Goal: Transaction & Acquisition: Subscribe to service/newsletter

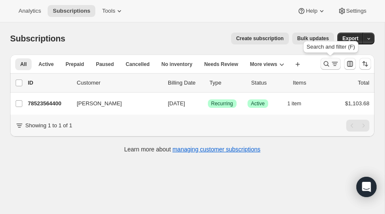
click at [325, 62] on icon "Search and filter results" at bounding box center [326, 64] width 8 height 8
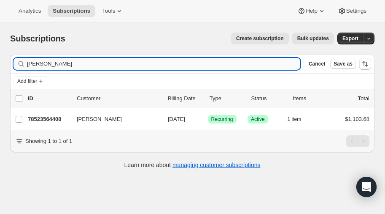
click at [69, 64] on input "[PERSON_NAME]" at bounding box center [163, 64] width 273 height 12
type input "b"
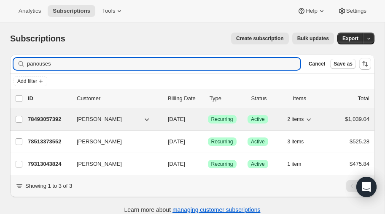
type input "panouses"
click at [45, 116] on p "78493057392" at bounding box center [49, 119] width 42 height 8
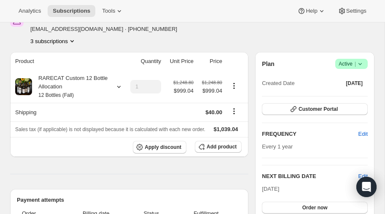
scroll to position [54, 0]
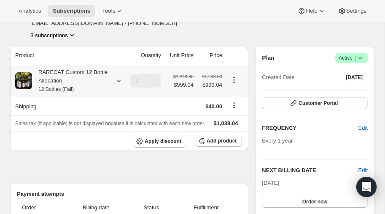
click at [118, 80] on icon at bounding box center [118, 81] width 3 height 2
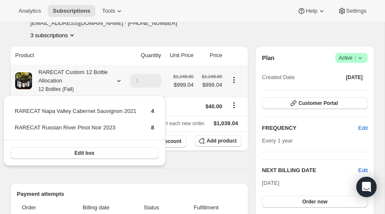
click at [118, 80] on icon at bounding box center [118, 81] width 3 height 2
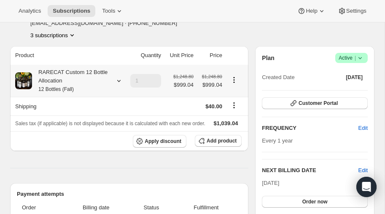
click at [117, 79] on icon at bounding box center [119, 80] width 8 height 8
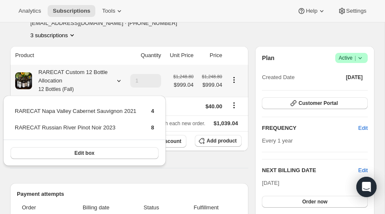
click at [117, 80] on icon at bounding box center [118, 81] width 3 height 2
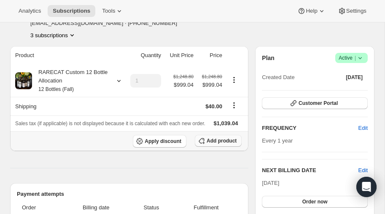
click at [219, 141] on span "Add product" at bounding box center [222, 140] width 30 height 7
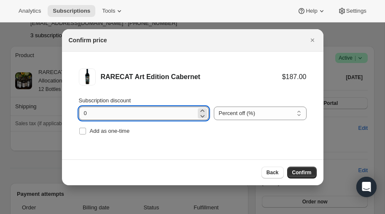
click at [122, 113] on input "0" at bounding box center [137, 113] width 117 height 14
type input "0"
type input "20"
click at [301, 171] on span "Confirm" at bounding box center [301, 172] width 19 height 7
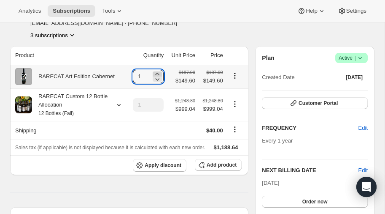
click at [157, 73] on icon at bounding box center [158, 74] width 4 height 2
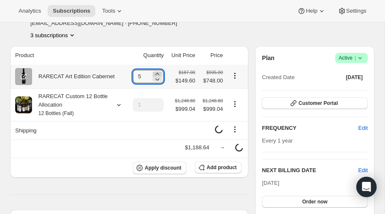
click at [157, 73] on icon at bounding box center [158, 74] width 4 height 2
type input "6"
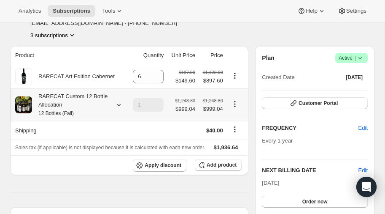
click at [118, 104] on icon at bounding box center [119, 104] width 8 height 8
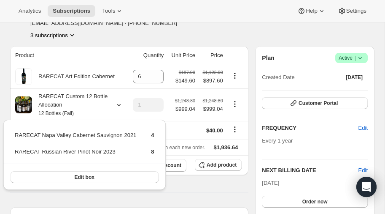
click at [165, 18] on div "Analytics Subscriptions Tools Help Settings" at bounding box center [192, 11] width 385 height 22
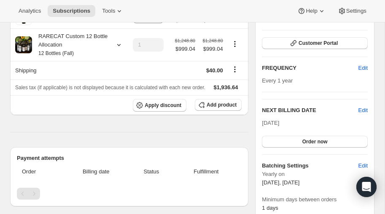
scroll to position [115, 0]
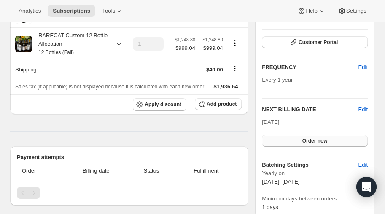
click at [323, 138] on span "Order now" at bounding box center [315, 140] width 25 height 7
click at [300, 141] on span "Click to confirm" at bounding box center [315, 140] width 38 height 7
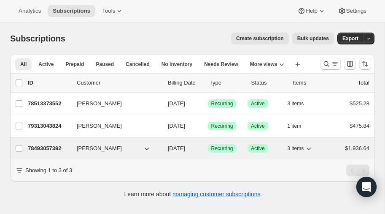
click at [54, 146] on p "78493057392" at bounding box center [49, 148] width 42 height 8
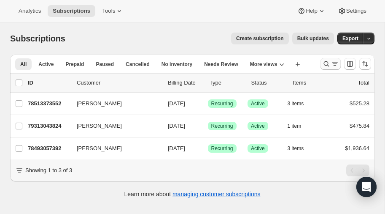
click at [327, 64] on icon "Search and filter results" at bounding box center [326, 64] width 8 height 8
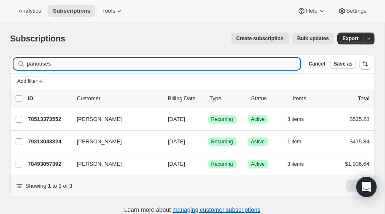
click at [65, 65] on input "panouses" at bounding box center [163, 64] width 273 height 12
type input "p"
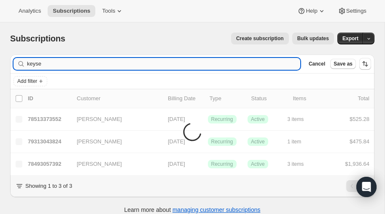
type input "keyse"
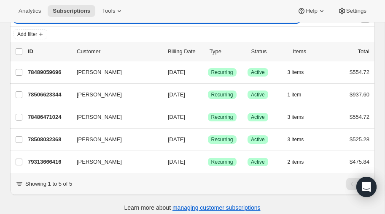
scroll to position [51, 0]
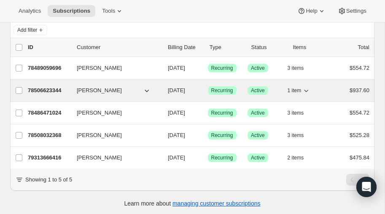
click at [47, 87] on p "78506623344" at bounding box center [49, 90] width 42 height 8
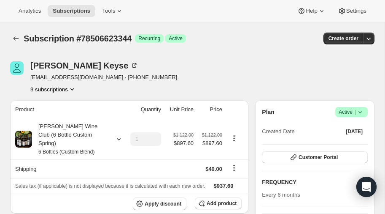
click at [72, 89] on icon "Product actions" at bounding box center [71, 89] width 3 height 2
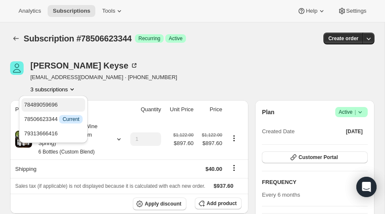
click at [51, 103] on span "78489059696" at bounding box center [41, 104] width 34 height 6
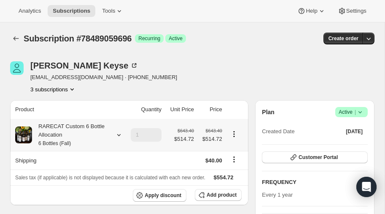
click at [117, 134] on icon at bounding box center [119, 134] width 8 height 8
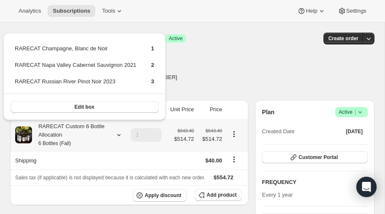
click at [117, 135] on icon at bounding box center [119, 134] width 8 height 8
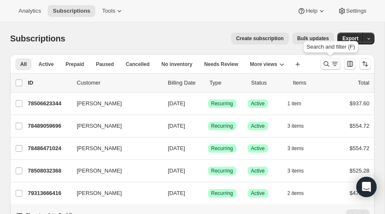
click at [327, 65] on icon "Search and filter results" at bounding box center [326, 64] width 8 height 8
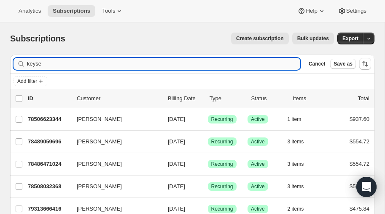
click at [116, 62] on input "keyse" at bounding box center [163, 64] width 273 height 12
type input "k"
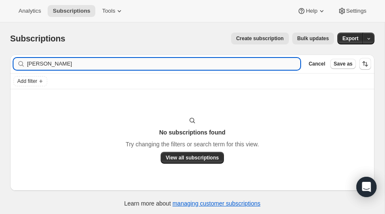
click at [92, 62] on input "weiser" at bounding box center [163, 64] width 273 height 12
type input "w"
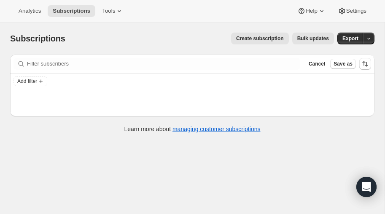
click at [274, 38] on span "Create subscription" at bounding box center [260, 38] width 48 height 7
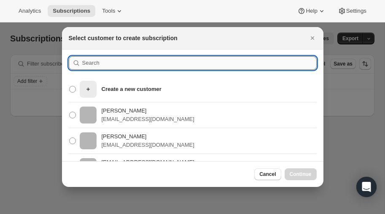
click at [145, 61] on input ":rc:" at bounding box center [199, 63] width 235 height 14
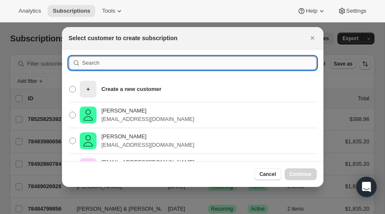
click at [145, 61] on input ":rc:" at bounding box center [199, 63] width 235 height 14
type input "marc"
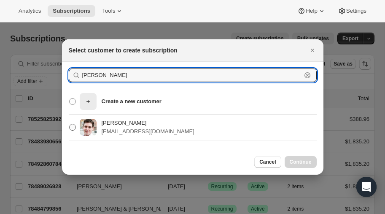
type input "Marc weiser"
click at [70, 127] on span ":rc:" at bounding box center [72, 127] width 7 height 7
click at [70, 124] on input "Mark Weiser marc@rpmvc.com" at bounding box center [69, 124] width 0 height 0
radio input "true"
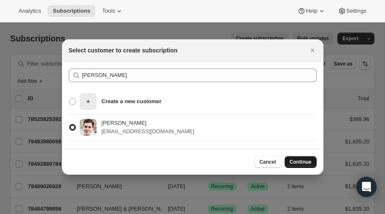
click at [300, 158] on button "Continue" at bounding box center [301, 162] width 32 height 12
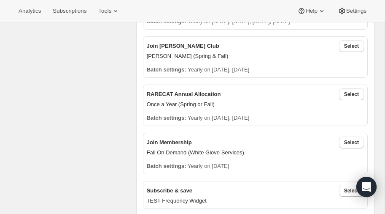
scroll to position [330, 0]
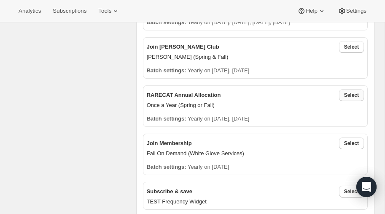
click at [347, 94] on span "Select" at bounding box center [351, 95] width 15 height 7
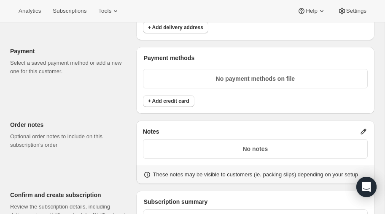
scroll to position [654, 0]
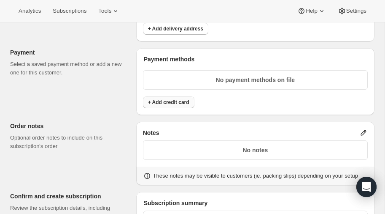
click at [162, 103] on button "+ Add credit card" at bounding box center [168, 102] width 51 height 12
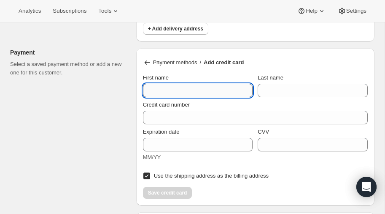
click at [192, 88] on input "First name" at bounding box center [198, 91] width 110 height 14
type input "Mark"
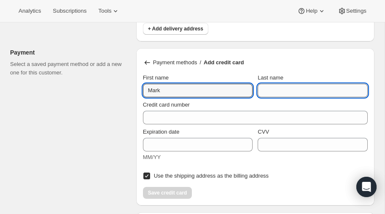
click at [295, 86] on input "Last name" at bounding box center [313, 91] width 110 height 14
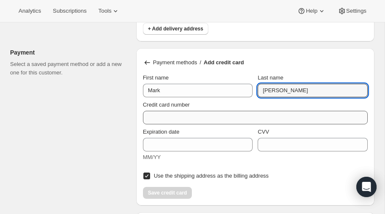
type input "Weiser"
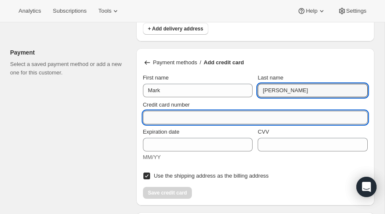
click at [189, 114] on input "Credit card number" at bounding box center [252, 118] width 218 height 14
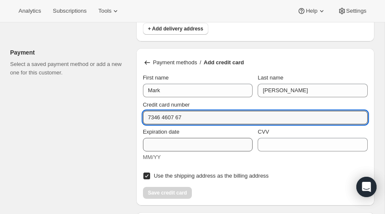
type input "7346 4607 67"
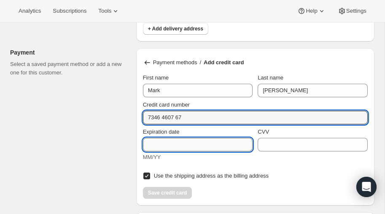
click at [166, 143] on div "Expiration date MM/YY" at bounding box center [198, 144] width 110 height 34
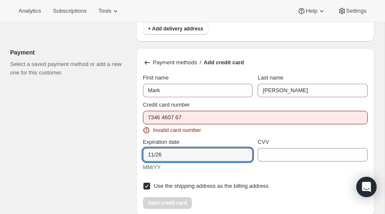
type input "11/26"
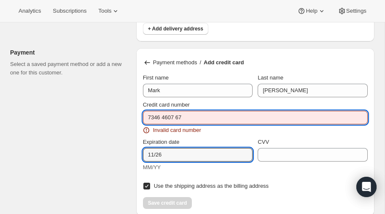
click at [193, 116] on input "7346 4607 67" at bounding box center [252, 118] width 218 height 14
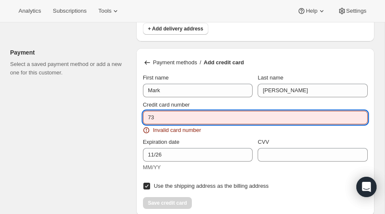
type input "7"
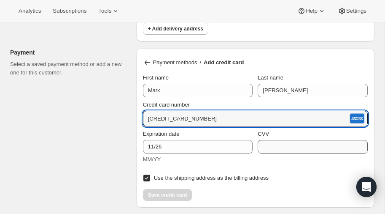
type input "3739 140760 61010"
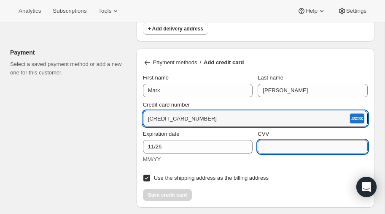
click at [291, 143] on input "CVV" at bounding box center [313, 147] width 110 height 14
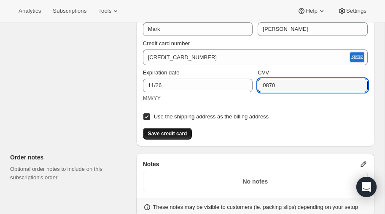
scroll to position [716, 0]
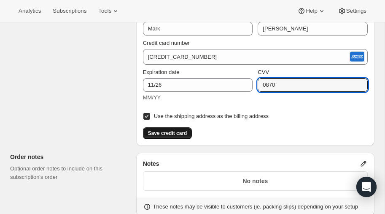
type input "0870"
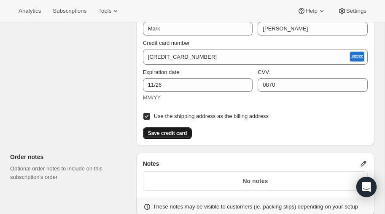
click at [169, 130] on span "Save credit card" at bounding box center [167, 133] width 39 height 7
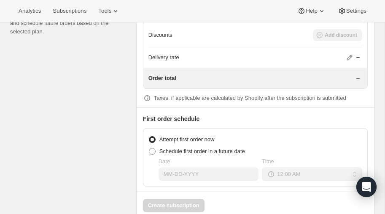
scroll to position [875, 0]
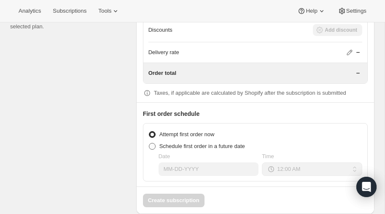
click at [151, 143] on span at bounding box center [152, 146] width 7 height 7
click at [149, 143] on input "Schedule first order in a future date" at bounding box center [149, 143] width 0 height 0
radio input "true"
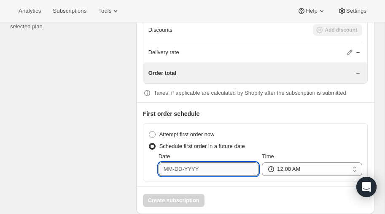
click at [201, 166] on input "Date" at bounding box center [209, 169] width 100 height 14
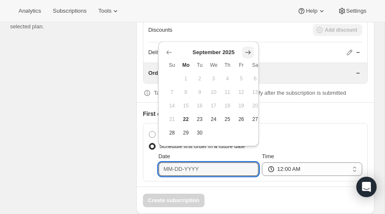
click at [249, 50] on icon "Show next month, October 2025" at bounding box center [248, 52] width 8 height 8
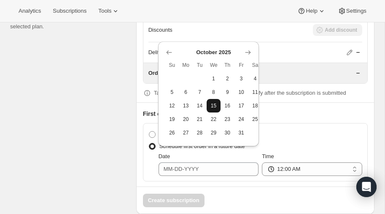
click at [214, 105] on span "15" at bounding box center [213, 105] width 7 height 7
type input "10-15-2025"
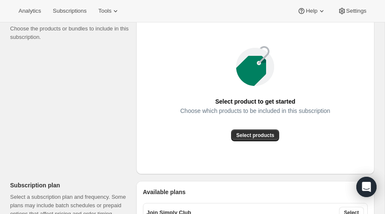
scroll to position [114, 0]
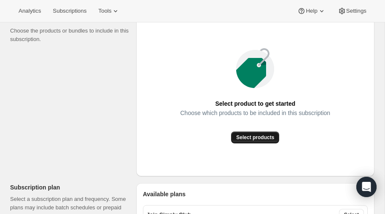
click at [260, 136] on span "Select products" at bounding box center [255, 137] width 38 height 7
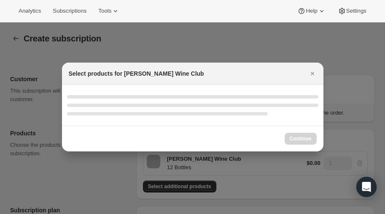
scroll to position [0, 0]
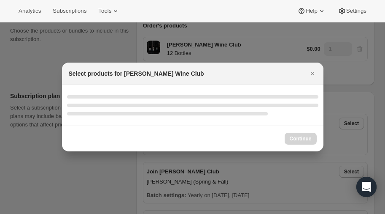
select select "gid://shopify/ProductVariant/52386189410672"
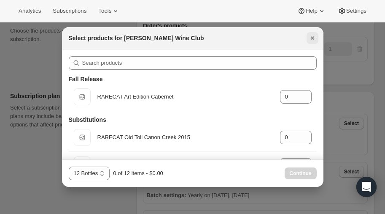
click at [312, 37] on icon "Close" at bounding box center [312, 38] width 8 height 8
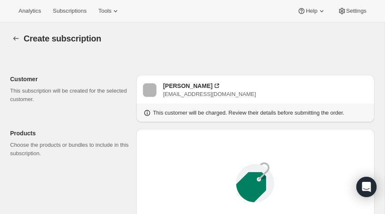
scroll to position [114, 0]
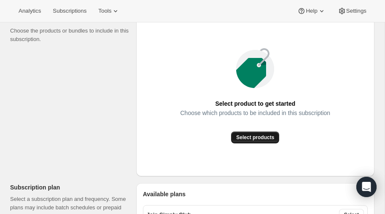
click at [260, 137] on span "Select products" at bounding box center [255, 137] width 38 height 7
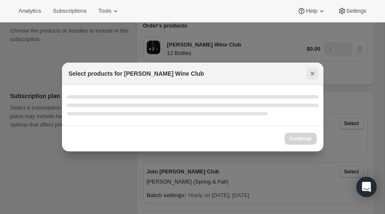
select select "gid://shopify/ProductVariant/52386189410672"
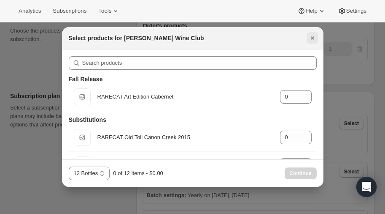
click at [314, 36] on icon "Close" at bounding box center [312, 38] width 8 height 8
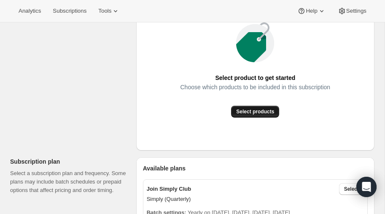
scroll to position [142, 0]
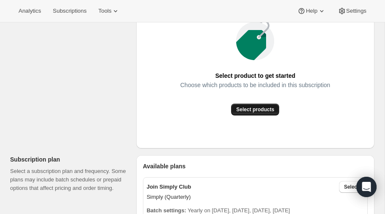
click at [255, 110] on span "Select products" at bounding box center [255, 109] width 38 height 7
click at [260, 109] on span "Select products" at bounding box center [255, 109] width 38 height 7
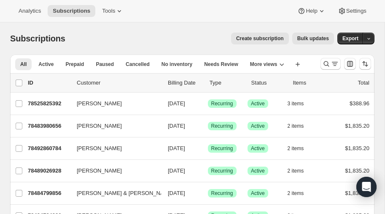
click at [326, 61] on icon "Search and filter results" at bounding box center [326, 63] width 5 height 5
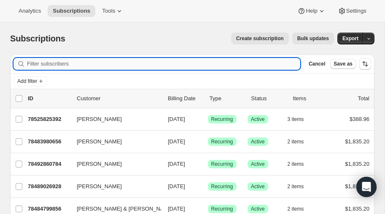
click at [49, 65] on input "Filter subscribers" at bounding box center [163, 64] width 273 height 12
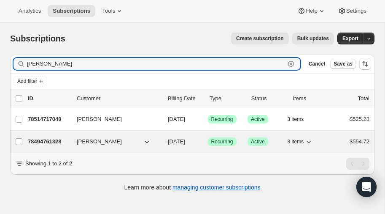
type input "malcom"
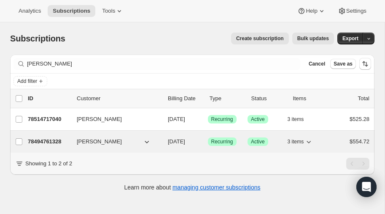
click at [53, 140] on p "78494761328" at bounding box center [49, 141] width 42 height 8
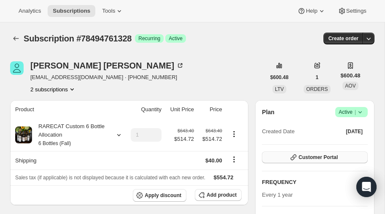
click at [323, 156] on span "Customer Portal" at bounding box center [318, 157] width 39 height 7
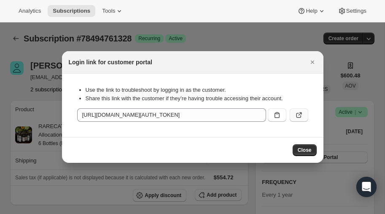
click at [299, 114] on icon ":rcb:" at bounding box center [299, 115] width 8 height 8
click at [303, 148] on span "Close" at bounding box center [305, 149] width 14 height 7
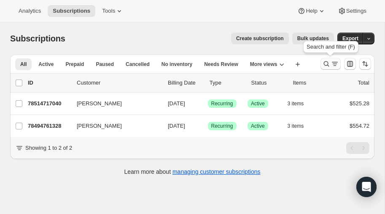
click at [327, 64] on icon "Search and filter results" at bounding box center [326, 64] width 8 height 8
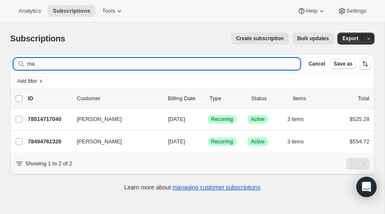
type input "m"
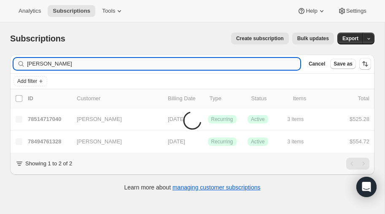
type input "[PERSON_NAME]"
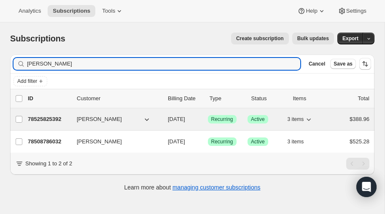
click at [48, 116] on p "78525825392" at bounding box center [49, 119] width 42 height 8
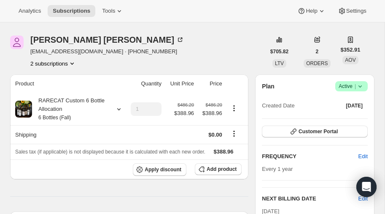
scroll to position [24, 0]
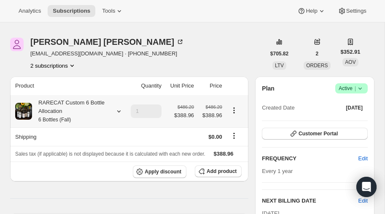
click at [118, 111] on icon at bounding box center [118, 111] width 3 height 2
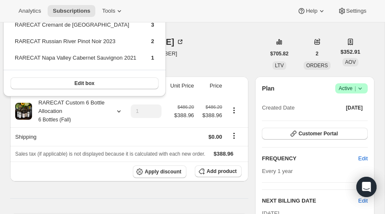
click at [190, 54] on div "[PERSON_NAME] [EMAIL_ADDRESS][DOMAIN_NAME] · [PHONE_NUMBER] 2 subscriptions" at bounding box center [137, 54] width 255 height 32
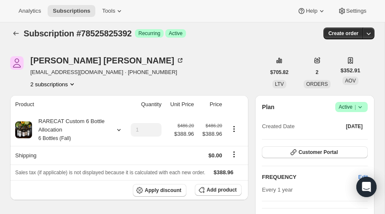
scroll to position [0, 0]
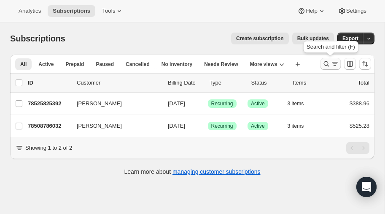
click at [325, 64] on icon "Search and filter results" at bounding box center [326, 64] width 8 height 8
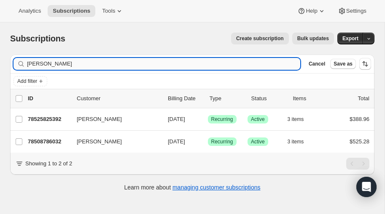
click at [64, 62] on input "[PERSON_NAME]" at bounding box center [163, 64] width 273 height 12
type input "h"
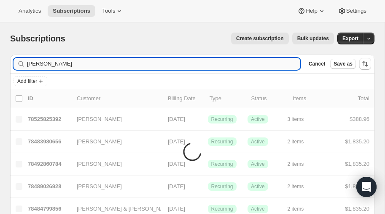
type input "[PERSON_NAME]"
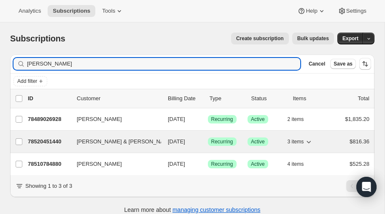
click at [49, 138] on p "78520451440" at bounding box center [49, 141] width 42 height 8
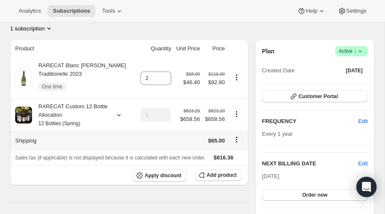
scroll to position [82, 0]
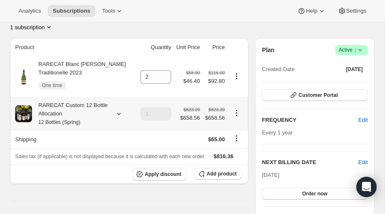
click at [119, 113] on icon at bounding box center [118, 114] width 3 height 2
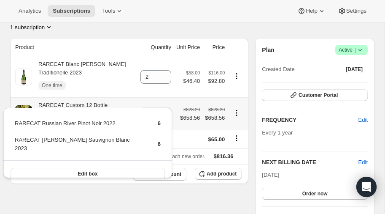
click at [119, 113] on icon at bounding box center [118, 114] width 3 height 2
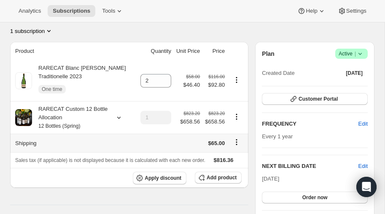
scroll to position [77, 0]
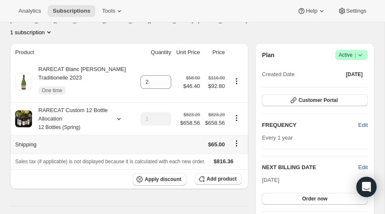
click at [236, 139] on icon "Shipping actions" at bounding box center [237, 143] width 8 height 8
click at [233, 138] on span "Edit shipping rate" at bounding box center [237, 138] width 42 height 6
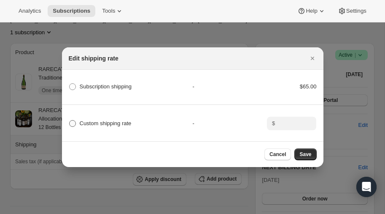
click at [73, 122] on span ":rj0:" at bounding box center [72, 123] width 7 height 7
click at [70, 120] on input "Custom shipping rate" at bounding box center [69, 120] width 0 height 0
radio input "true"
click at [298, 124] on input ":rj0:" at bounding box center [291, 123] width 26 height 14
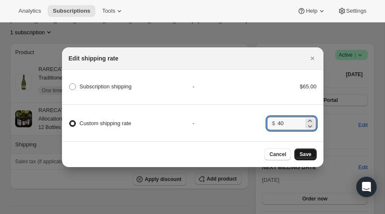
type input "40"
click at [309, 151] on span "Save" at bounding box center [306, 154] width 12 height 7
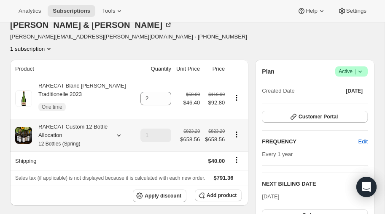
scroll to position [98, 0]
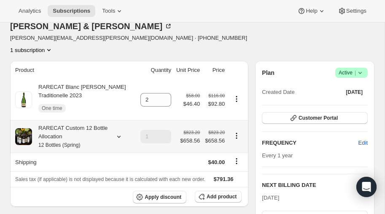
click at [116, 132] on icon at bounding box center [119, 136] width 8 height 8
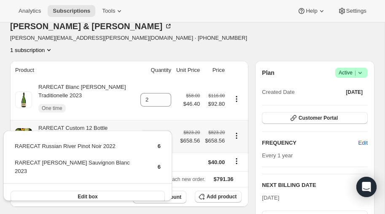
click at [116, 132] on icon at bounding box center [119, 136] width 8 height 8
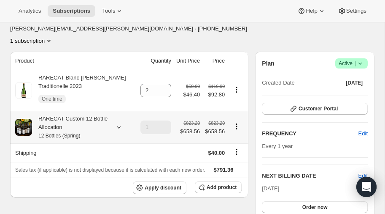
scroll to position [108, 0]
click at [119, 126] on icon at bounding box center [118, 127] width 3 height 2
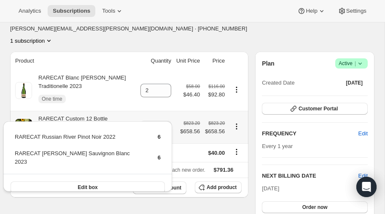
click at [119, 126] on icon at bounding box center [118, 127] width 3 height 2
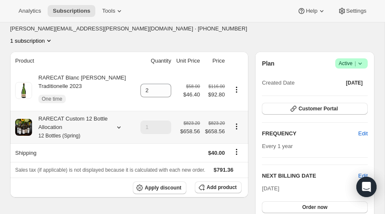
click at [119, 126] on icon at bounding box center [118, 127] width 3 height 2
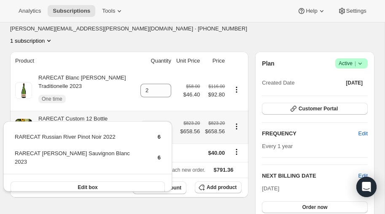
click at [119, 126] on icon at bounding box center [118, 127] width 3 height 2
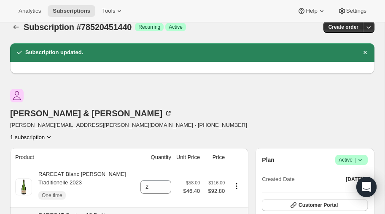
scroll to position [0, 0]
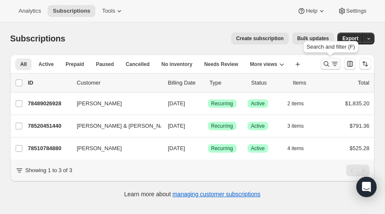
click at [326, 60] on icon "Search and filter results" at bounding box center [326, 64] width 8 height 8
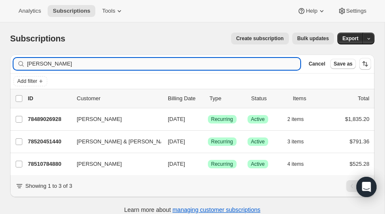
click at [47, 62] on input "[PERSON_NAME]" at bounding box center [163, 64] width 273 height 12
type input "m"
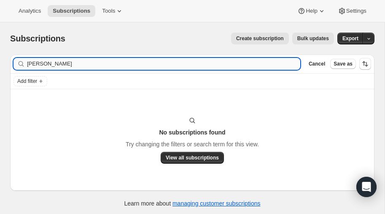
click at [75, 63] on input "[PERSON_NAME]" at bounding box center [163, 64] width 273 height 12
type input "w"
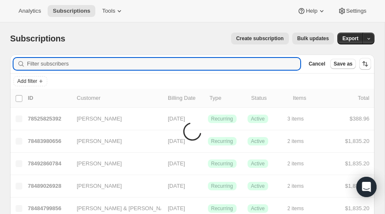
click at [273, 35] on span "Create subscription" at bounding box center [260, 38] width 48 height 7
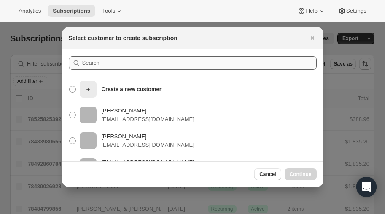
click at [107, 92] on p "Create a new customer" at bounding box center [132, 89] width 60 height 8
click at [70, 86] on input "Create a new customer" at bounding box center [69, 86] width 0 height 0
radio input "true"
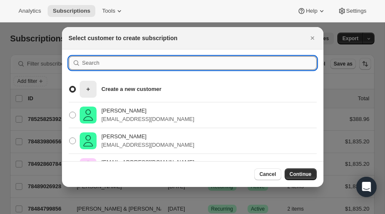
click at [105, 67] on input ":ros:" at bounding box center [199, 63] width 235 height 14
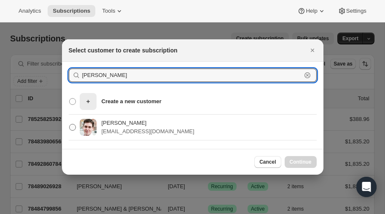
type input "[PERSON_NAME]"
click at [73, 127] on span ":ros:" at bounding box center [72, 127] width 7 height 7
click at [70, 124] on input "[PERSON_NAME] [PERSON_NAME][EMAIL_ADDRESS][DOMAIN_NAME]" at bounding box center [69, 124] width 0 height 0
radio input "true"
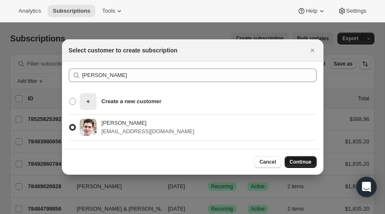
click at [300, 164] on span "Continue" at bounding box center [301, 161] width 22 height 7
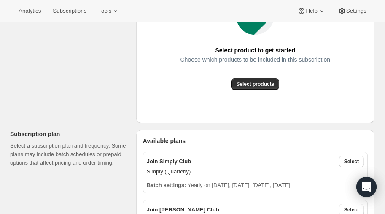
scroll to position [167, 0]
